Goal: Communication & Community: Answer question/provide support

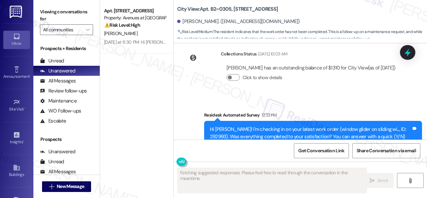
scroll to position [207, 0]
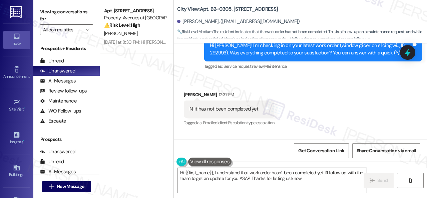
type textarea "Hi {{first_name}}, I understand that work order hasn't been completed yet. I'll…"
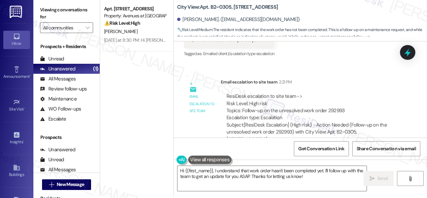
scroll to position [235, 0]
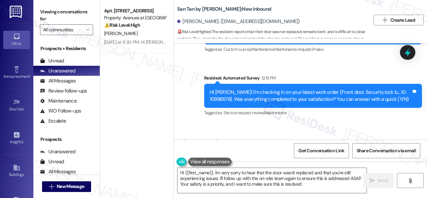
scroll to position [461, 0]
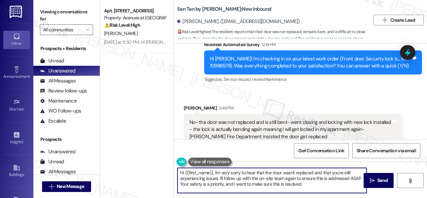
drag, startPoint x: 213, startPoint y: 161, endPoint x: 216, endPoint y: 93, distance: 68.4
click at [135, 149] on div "Apt. [STREET_ADDRESS] Property: Avenues at [GEOGRAPHIC_DATA] ⚠️ Risk Level: Hig…" at bounding box center [263, 99] width 327 height 198
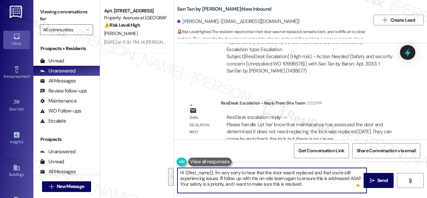
scroll to position [822, 0]
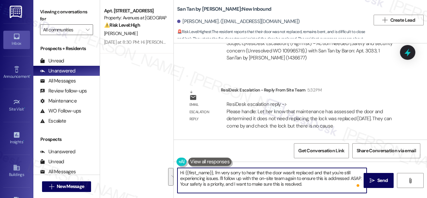
paste textarea "ey, I have an update on your concern. The site team stated that maintenance has…"
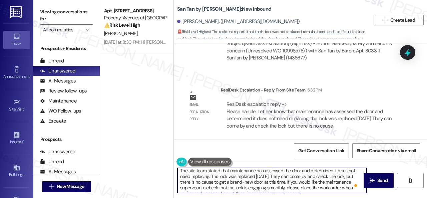
scroll to position [0, 0]
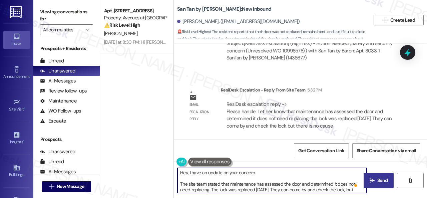
type textarea "Hey, I have an update on your concern. The site team stated that maintenance ha…"
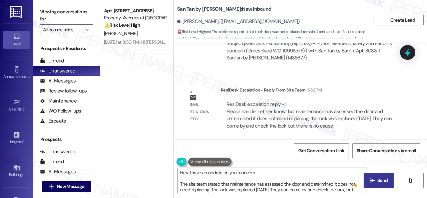
click at [377, 182] on span "Send" at bounding box center [382, 180] width 10 height 7
